Goal: Feedback & Contribution: Leave review/rating

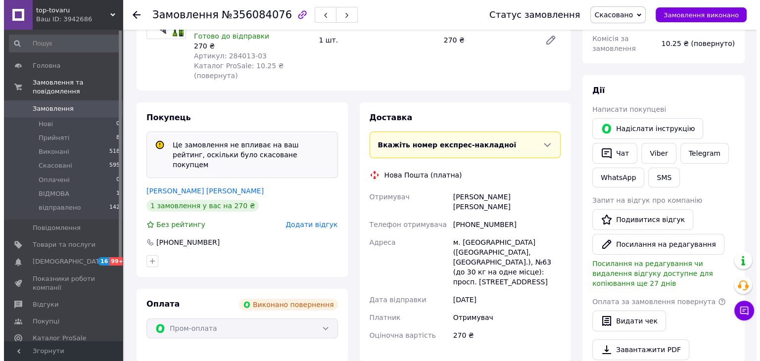
scroll to position [149, 0]
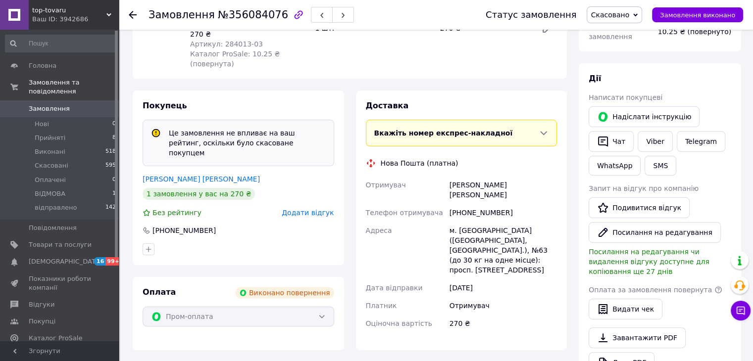
click at [301, 189] on div "Покупець Це замовлення не впливає на ваш рейтинг, оскільки було скасоване покуп…" at bounding box center [238, 178] width 211 height 175
click at [312, 209] on span "Додати відгук" at bounding box center [308, 213] width 52 height 8
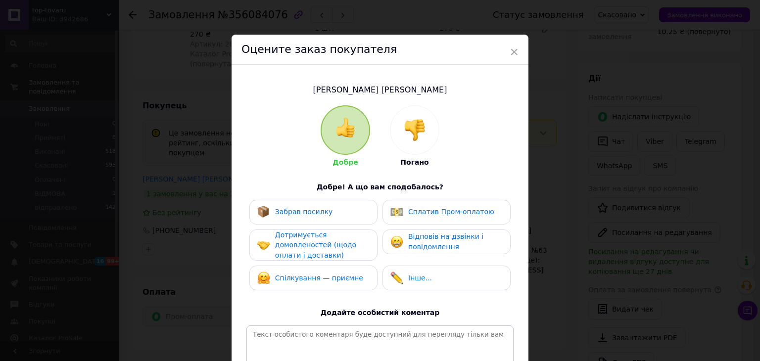
click at [403, 148] on div at bounding box center [415, 130] width 49 height 49
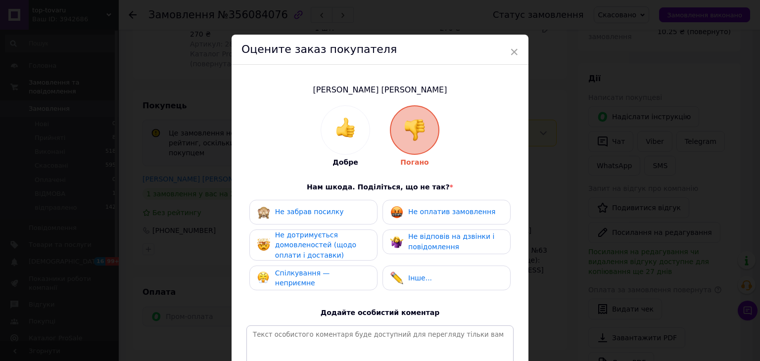
click at [354, 237] on div "Не дотримується домовленостей (щодо оплати і доставки)" at bounding box center [322, 245] width 94 height 31
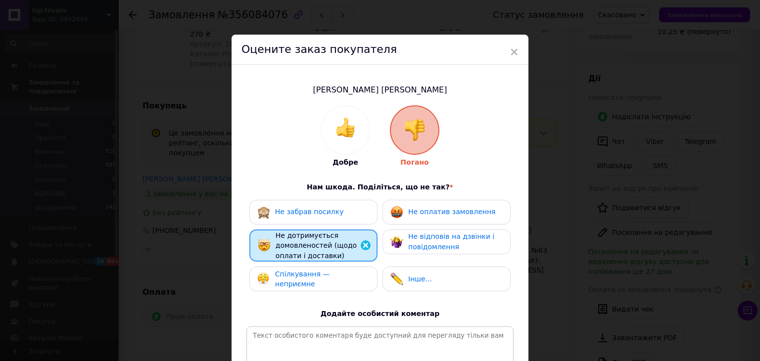
click at [354, 216] on div "Не забрав посилку" at bounding box center [313, 212] width 112 height 13
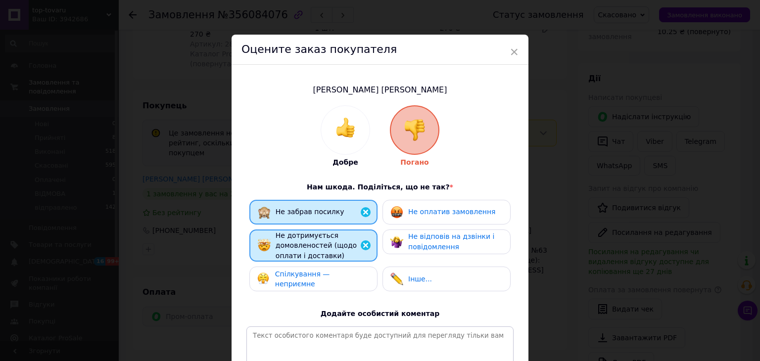
click at [349, 272] on div "Спілкування — неприємне" at bounding box center [313, 279] width 112 height 20
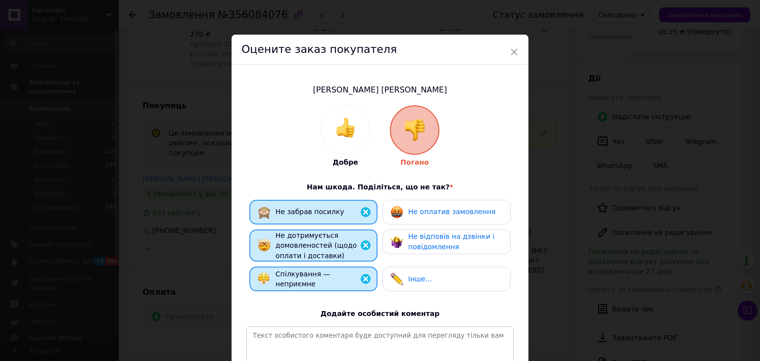
click at [421, 243] on span "Не відповів на дзвінки і повідомлення" at bounding box center [451, 242] width 86 height 18
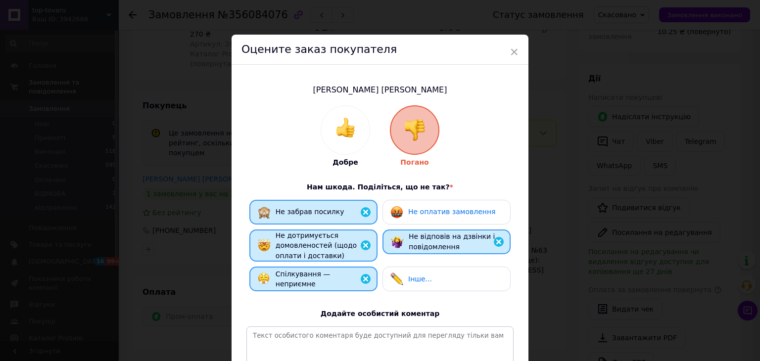
click at [433, 214] on span "Не оплатив замовлення" at bounding box center [451, 212] width 87 height 8
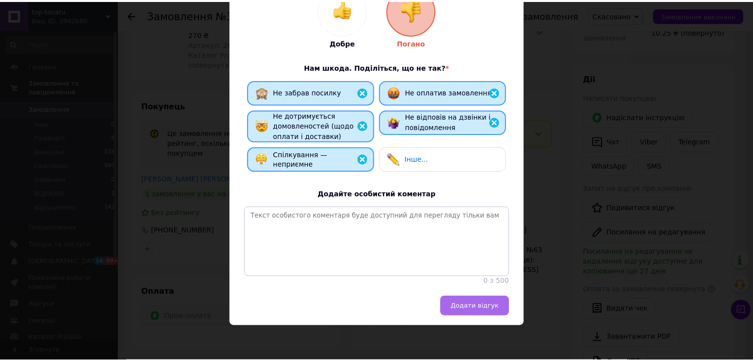
scroll to position [129, 0]
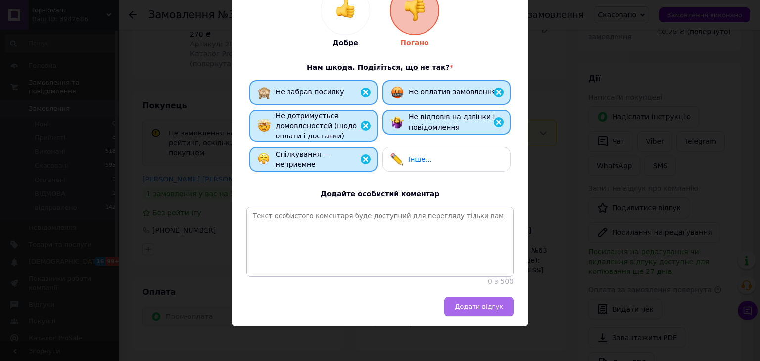
click at [478, 307] on span "Додати відгук" at bounding box center [479, 306] width 49 height 7
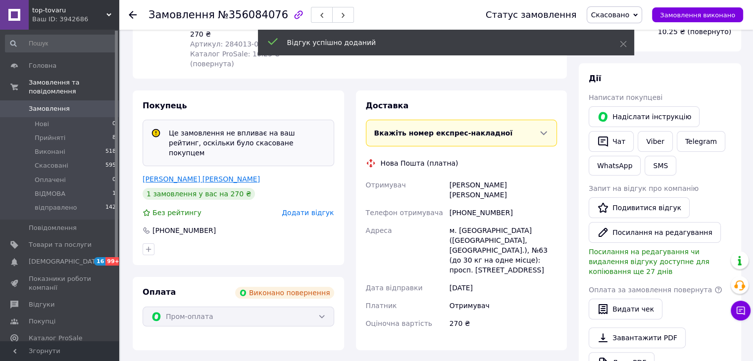
click at [165, 175] on link "Ухаботова Ольга" at bounding box center [201, 179] width 117 height 8
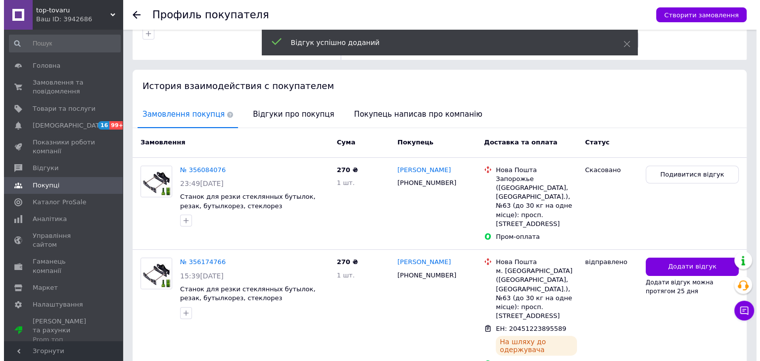
scroll to position [192, 0]
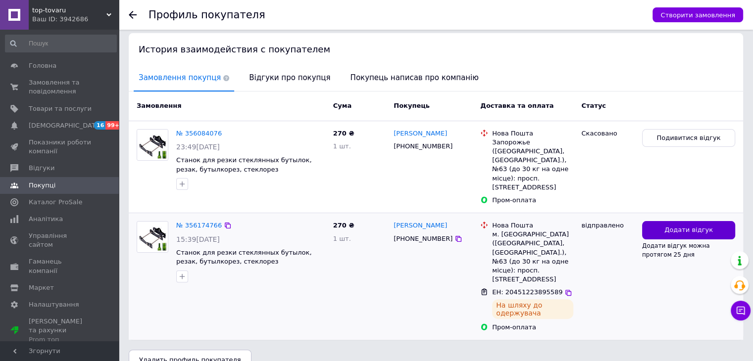
click at [669, 226] on span "Додати відгук" at bounding box center [688, 230] width 49 height 9
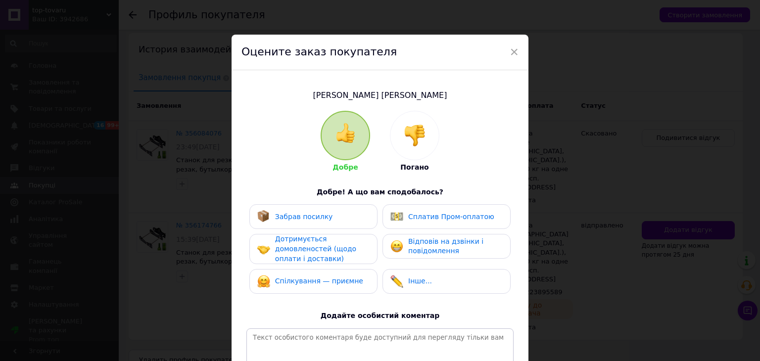
click at [421, 144] on img at bounding box center [415, 136] width 22 height 22
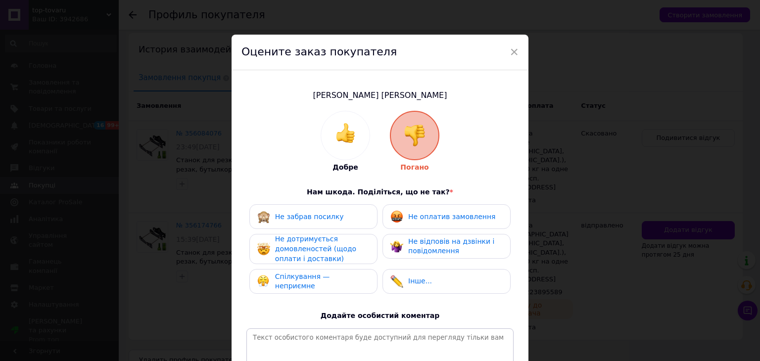
drag, startPoint x: 440, startPoint y: 216, endPoint x: 409, endPoint y: 218, distance: 30.8
click at [440, 216] on span "Не оплатив замовлення" at bounding box center [451, 217] width 87 height 8
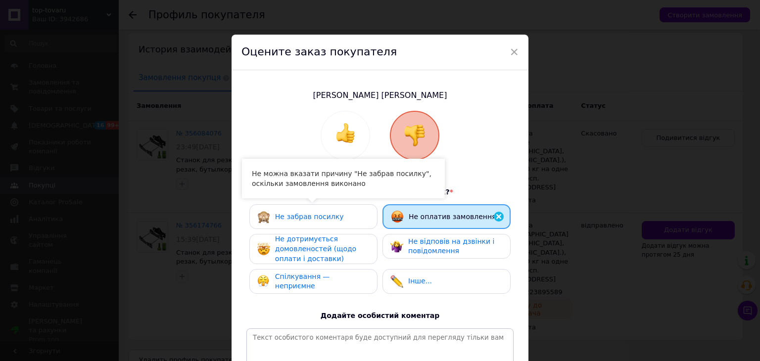
drag, startPoint x: 343, startPoint y: 217, endPoint x: 335, endPoint y: 252, distance: 36.5
click at [342, 217] on div "Не забрав посилку" at bounding box center [313, 216] width 112 height 13
click at [335, 252] on span "Не дотримується домовленостей (щодо оплати і доставки)" at bounding box center [315, 248] width 81 height 27
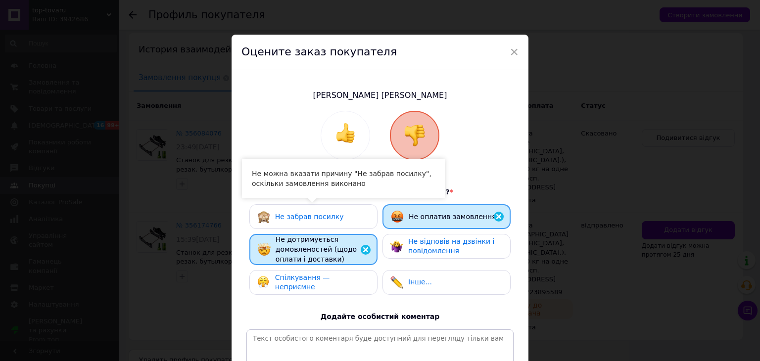
drag, startPoint x: 331, startPoint y: 277, endPoint x: 393, endPoint y: 274, distance: 62.5
click at [330, 277] on span "Спілкування — неприємне" at bounding box center [302, 283] width 55 height 18
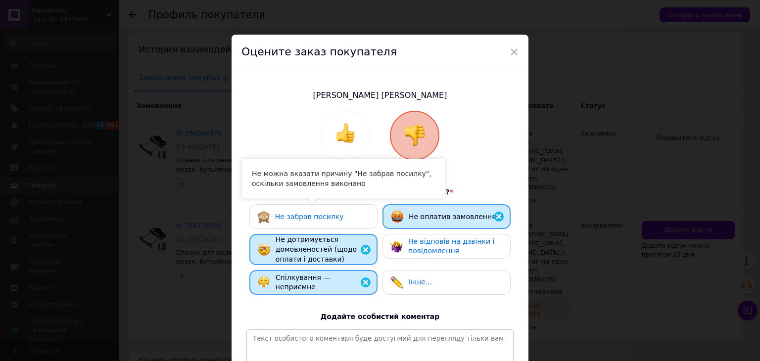
click at [415, 244] on span "Не відповів на дзвінки і повідомлення" at bounding box center [451, 247] width 86 height 18
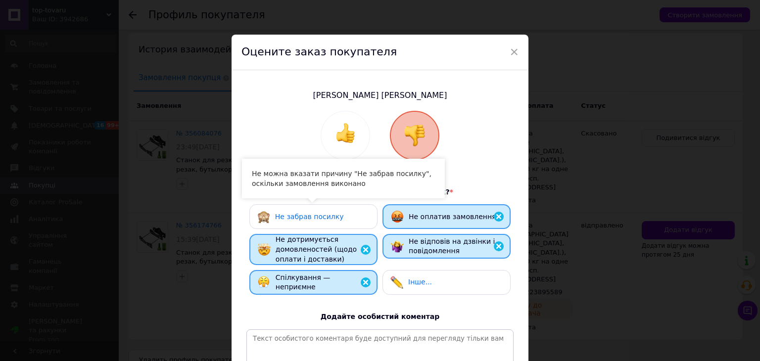
click at [356, 224] on div "Не забрав посилку" at bounding box center [313, 216] width 128 height 25
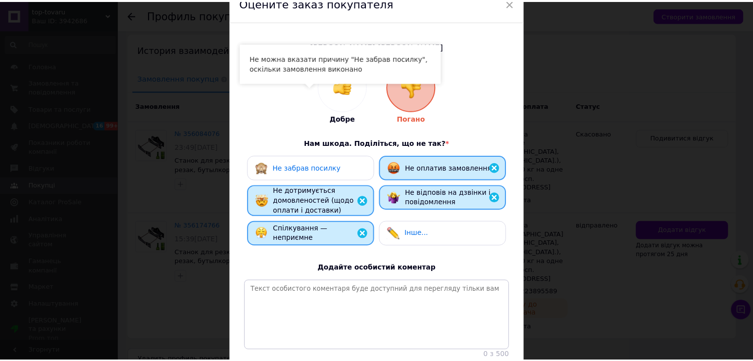
scroll to position [132, 0]
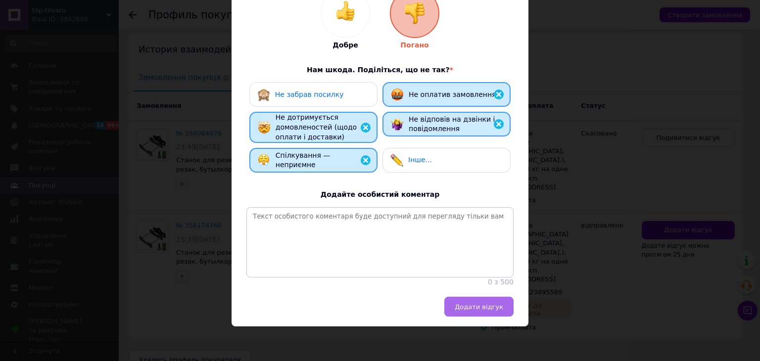
click at [477, 313] on button "Додати відгук" at bounding box center [479, 307] width 69 height 20
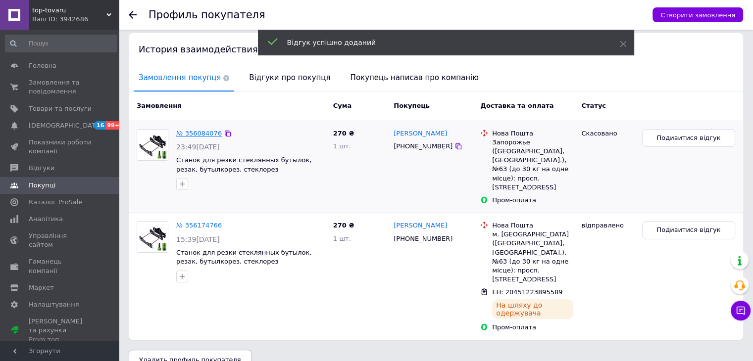
click at [207, 135] on link "№ 356084076" at bounding box center [199, 133] width 46 height 7
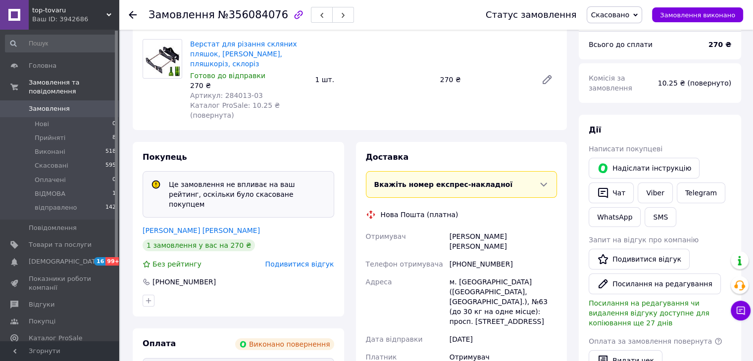
scroll to position [149, 0]
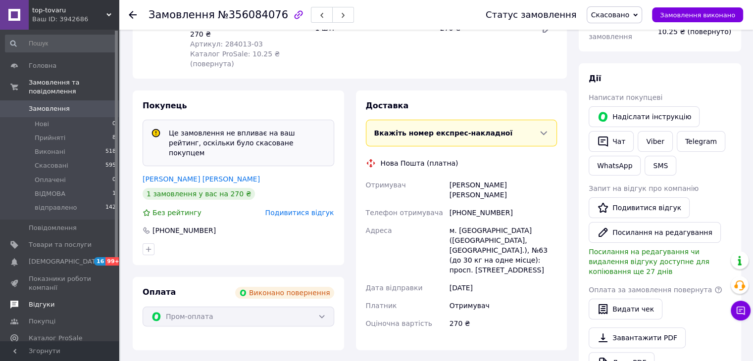
click at [60, 300] on span "Відгуки" at bounding box center [60, 304] width 63 height 9
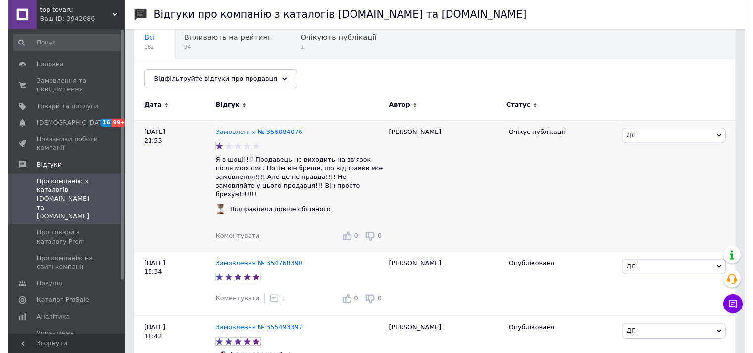
scroll to position [99, 0]
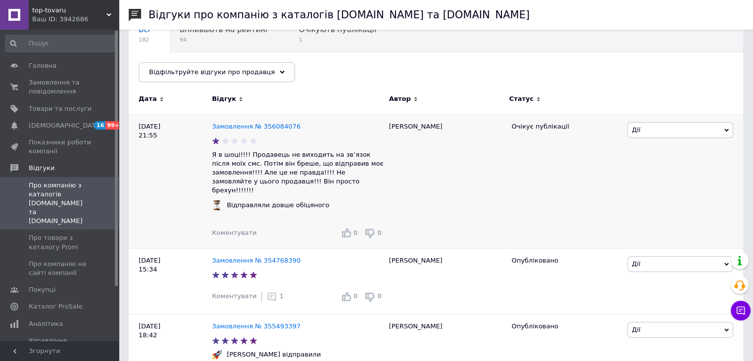
click at [242, 229] on span "Коментувати" at bounding box center [234, 232] width 45 height 7
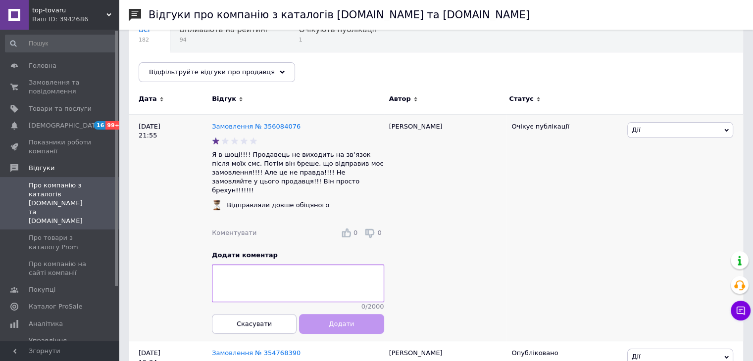
click at [302, 265] on textarea at bounding box center [298, 284] width 172 height 38
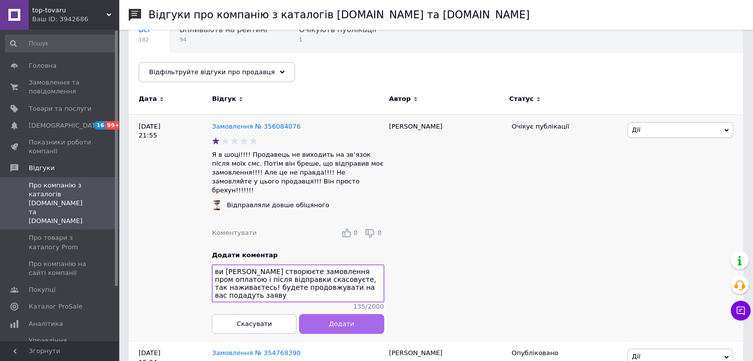
type textarea "ви шахрайка створюєте замовлення пром оплатою і після відправки скасовуєте, так…"
click at [352, 318] on button "Додати" at bounding box center [341, 324] width 85 height 20
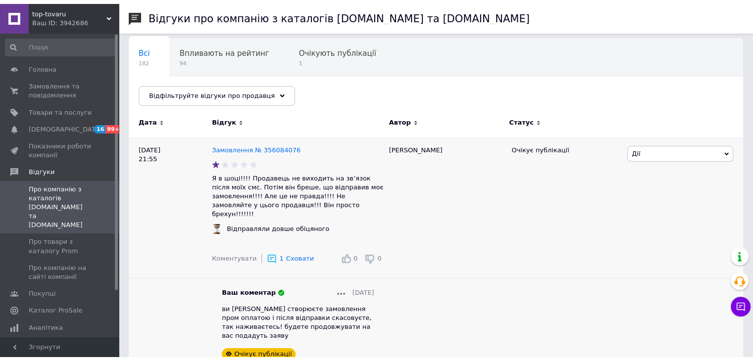
scroll to position [0, 0]
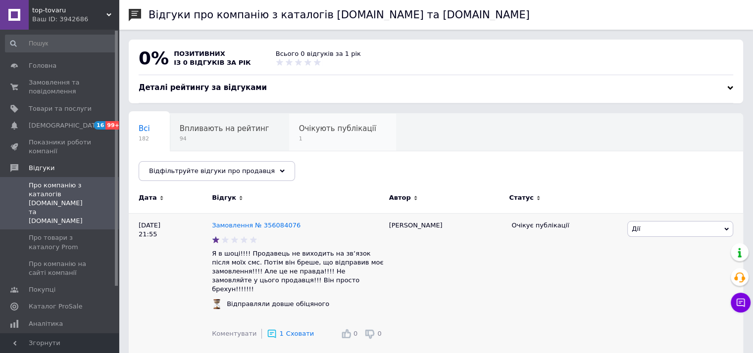
click at [345, 137] on span "1" at bounding box center [337, 138] width 77 height 7
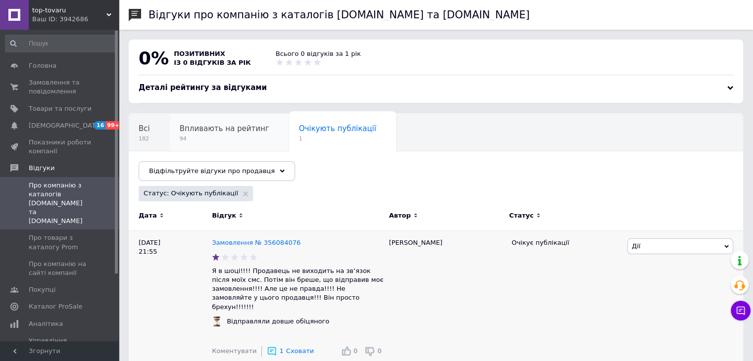
click at [194, 141] on span "94" at bounding box center [225, 138] width 90 height 7
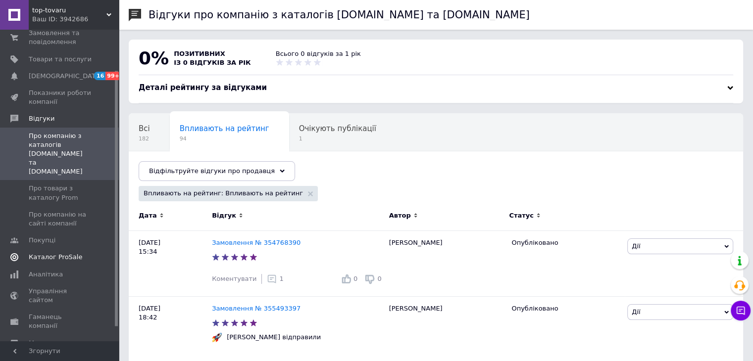
click at [59, 253] on span "Каталог ProSale" at bounding box center [55, 257] width 53 height 9
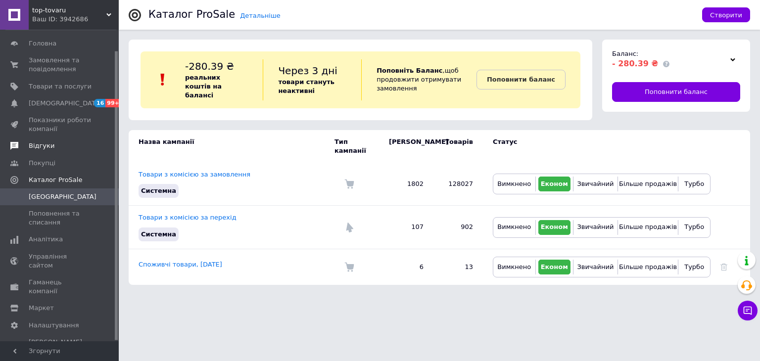
click at [71, 149] on span "Відгуки" at bounding box center [60, 146] width 63 height 9
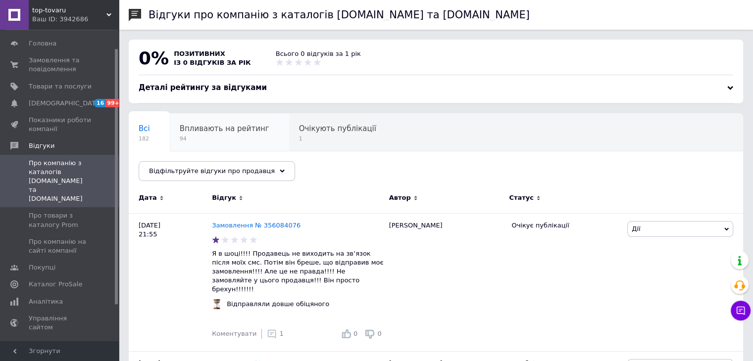
click at [216, 143] on span "94" at bounding box center [225, 138] width 90 height 7
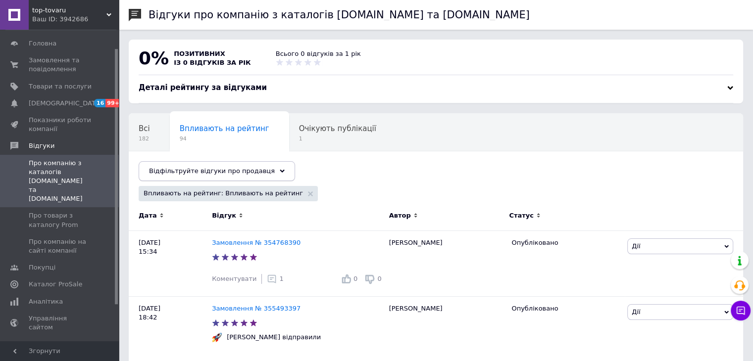
click at [229, 174] on span "Відфільтруйте відгуки про продавця" at bounding box center [212, 170] width 126 height 7
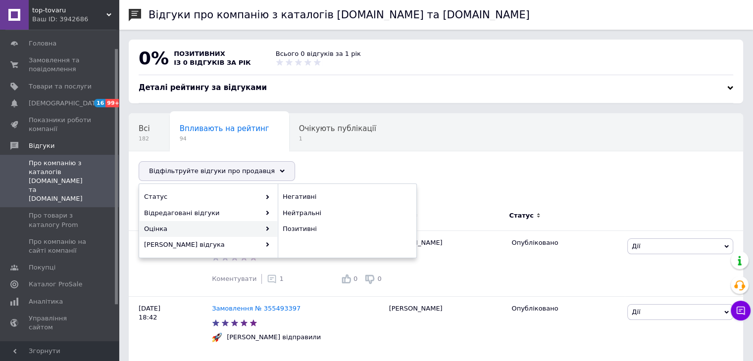
click at [185, 226] on div "Оцінка" at bounding box center [209, 229] width 138 height 16
click at [296, 200] on span "Негативні" at bounding box center [346, 197] width 126 height 9
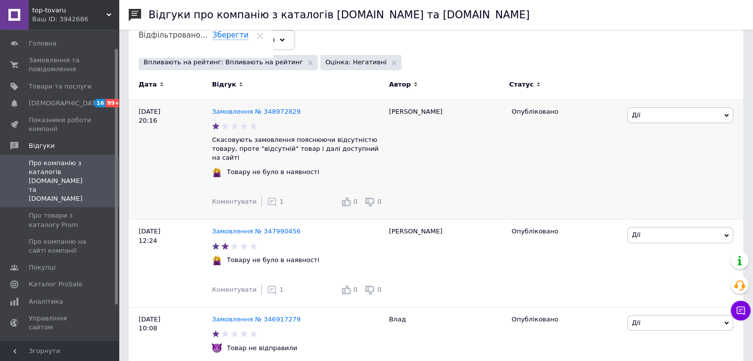
scroll to position [149, 0]
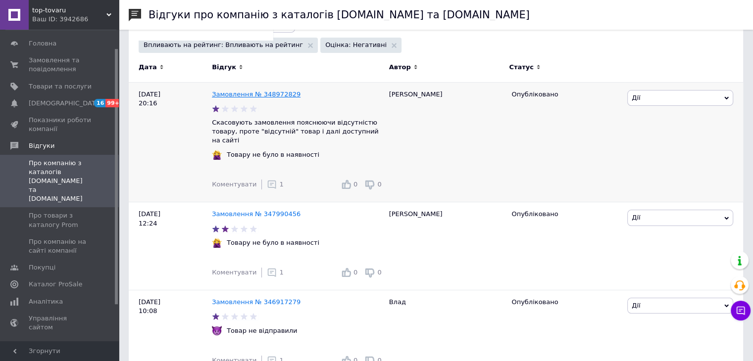
drag, startPoint x: 288, startPoint y: 99, endPoint x: 283, endPoint y: 96, distance: 6.0
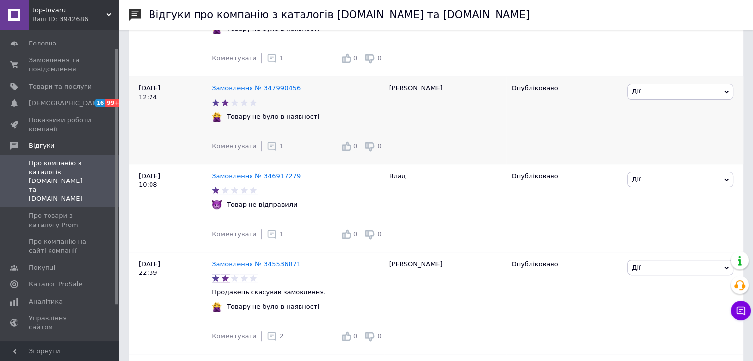
scroll to position [297, 0]
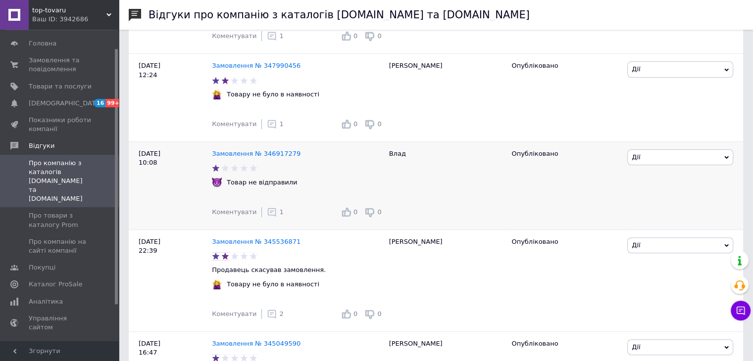
drag, startPoint x: 250, startPoint y: 145, endPoint x: 459, endPoint y: 200, distance: 215.6
click at [459, 200] on div "Влад" at bounding box center [445, 186] width 123 height 88
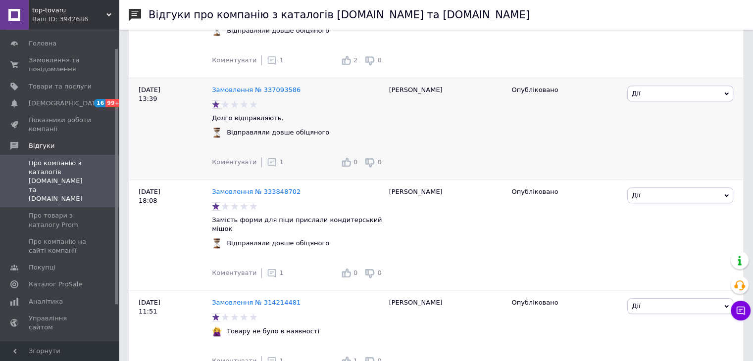
scroll to position [898, 0]
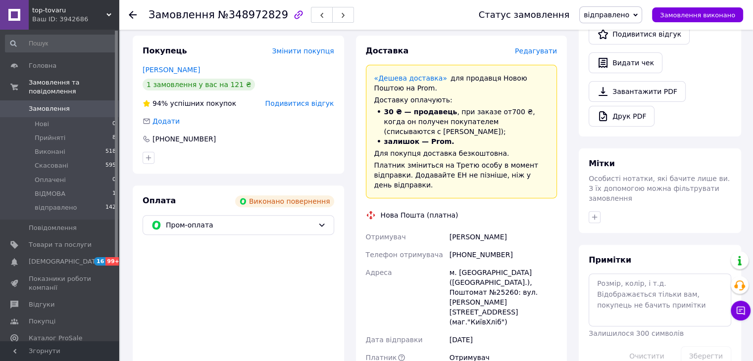
scroll to position [297, 0]
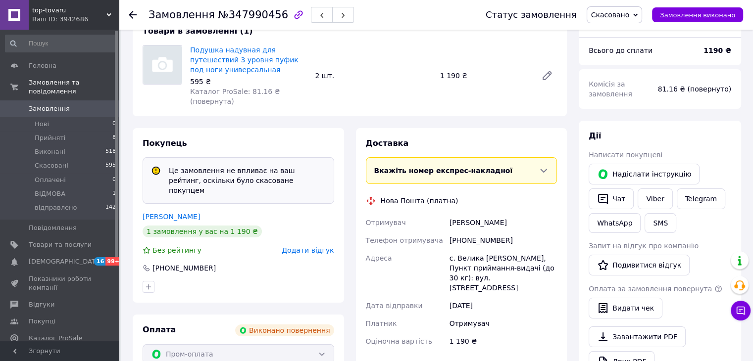
scroll to position [149, 0]
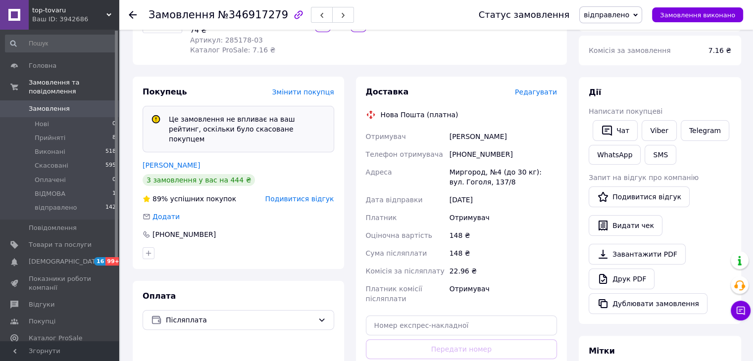
scroll to position [149, 0]
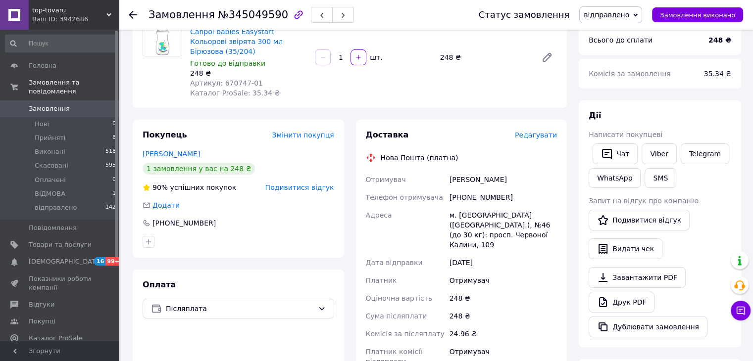
scroll to position [99, 0]
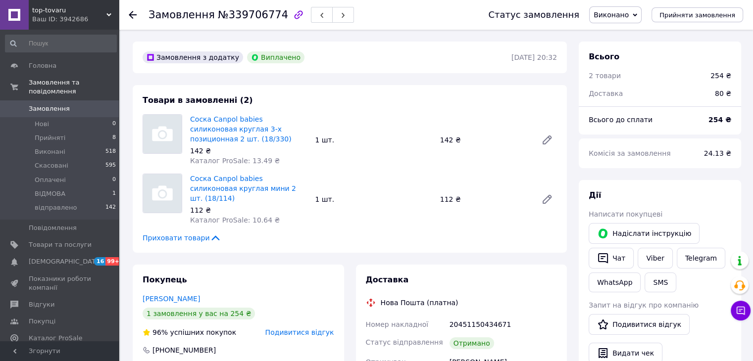
scroll to position [121, 0]
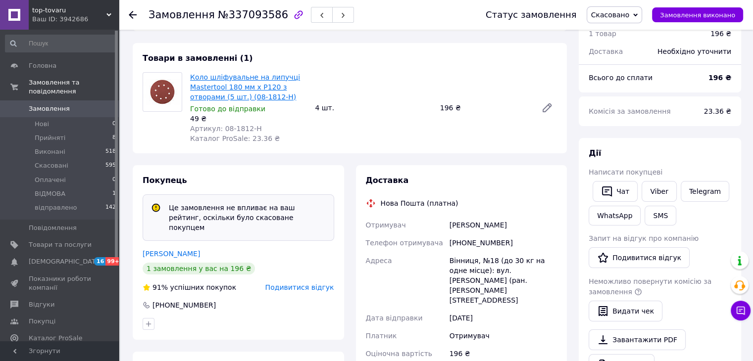
scroll to position [99, 0]
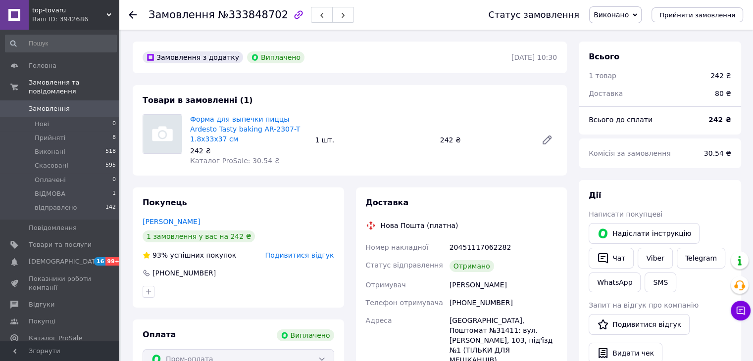
scroll to position [98, 0]
